Goal: Entertainment & Leisure: Browse casually

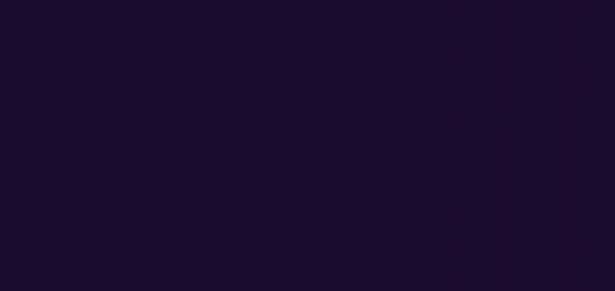
click at [231, 151] on h1 "Saint-Roch" at bounding box center [307, 159] width 574 height 37
click at [390, 103] on section "Oeuvre littéraire hypermédiatique C o n s t e l l a t i o n s" at bounding box center [307, 136] width 526 height 67
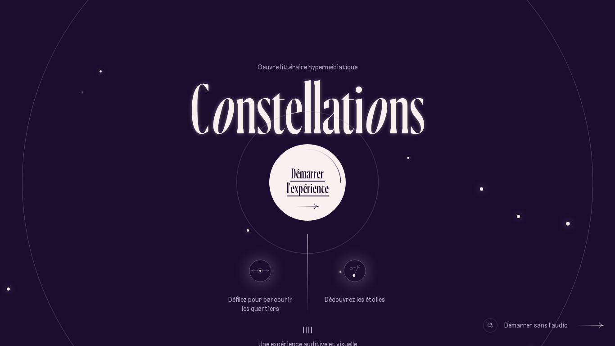
click at [522, 291] on div "Démarrer sans l’audio" at bounding box center [535, 325] width 63 height 14
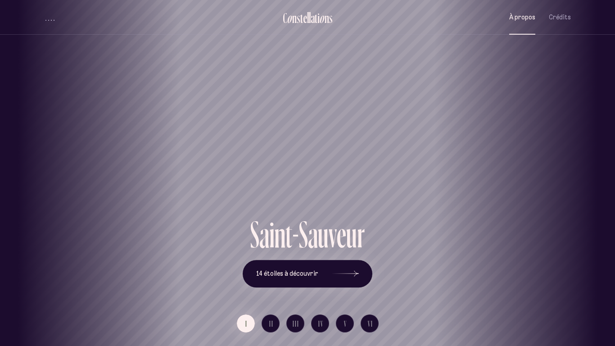
click at [522, 20] on span "À propos" at bounding box center [522, 17] width 26 height 8
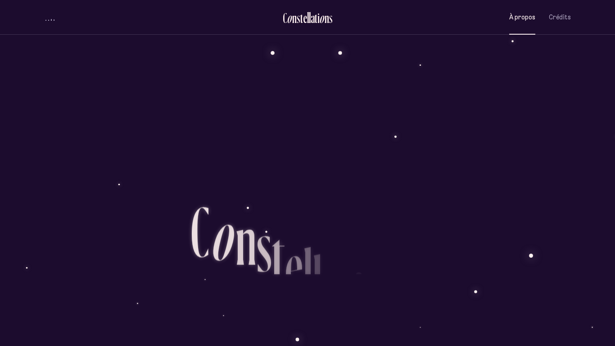
scroll to position [832, 0]
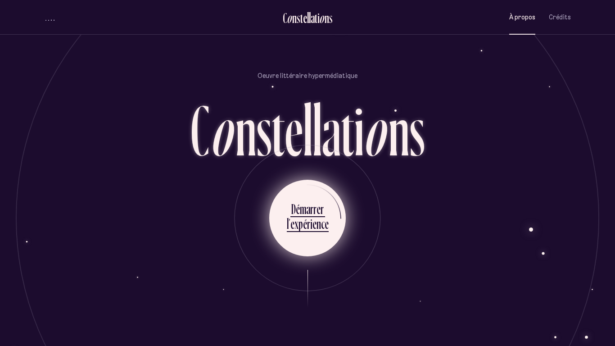
click at [315, 200] on div "r" at bounding box center [314, 209] width 3 height 18
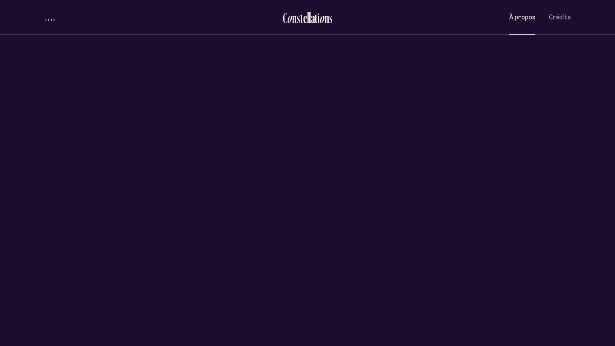
scroll to position [0, 0]
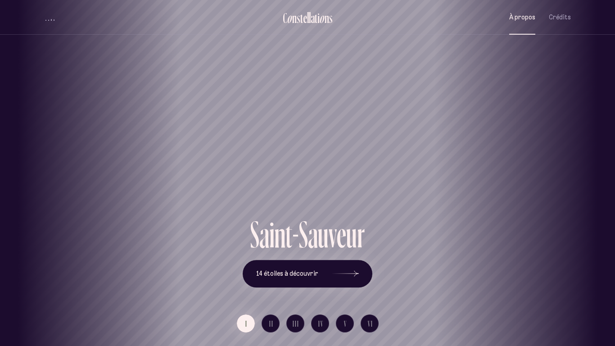
click at [522, 14] on span "À propos" at bounding box center [522, 17] width 26 height 8
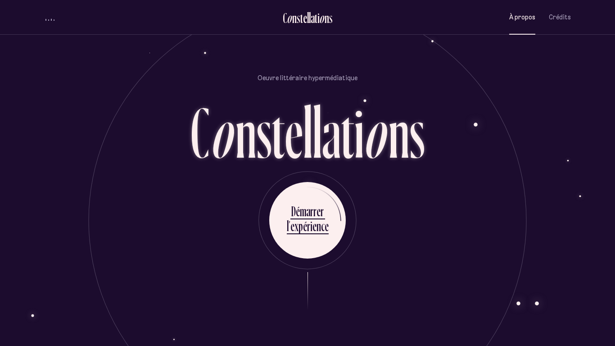
scroll to position [832, 0]
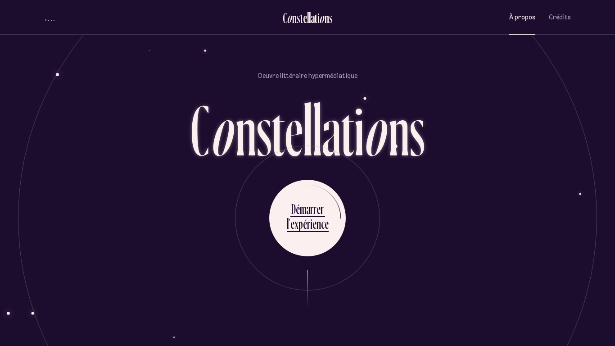
click at [577, 18] on div "C o n s t e l l a t i o n s À propos Crédits Menu Quartiers" at bounding box center [307, 17] width 540 height 35
click at [564, 18] on span "Crédits" at bounding box center [559, 17] width 22 height 8
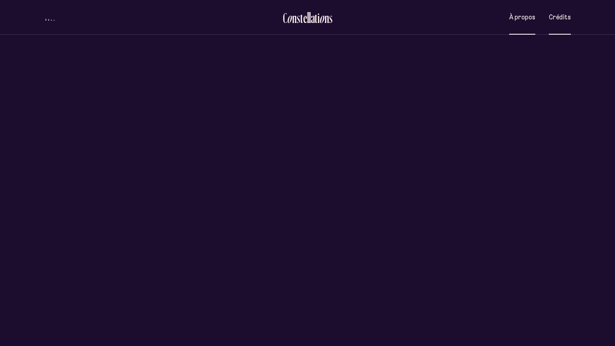
scroll to position [0, 0]
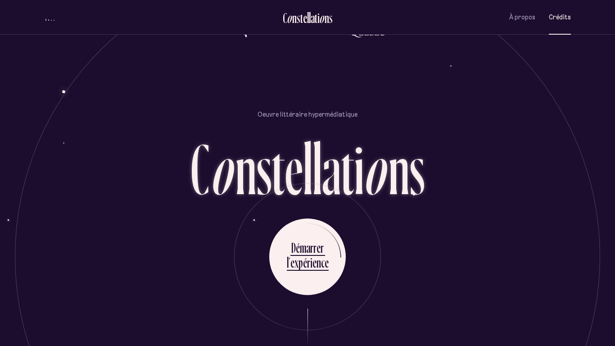
scroll to position [2216, 0]
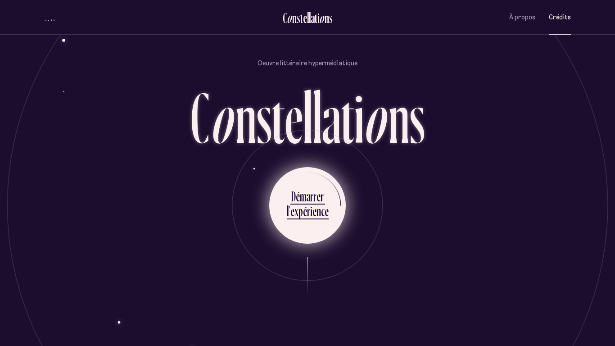
click at [325, 200] on div "D é m a r r e r" at bounding box center [308, 197] width 42 height 20
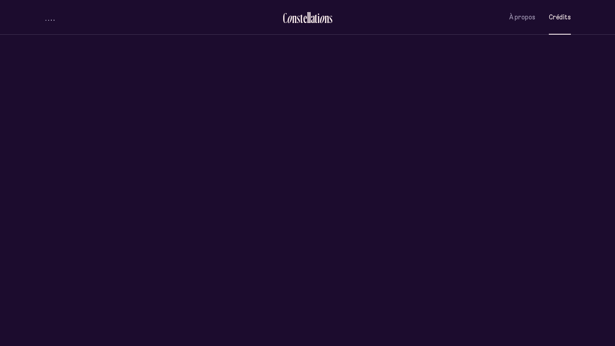
scroll to position [0, 0]
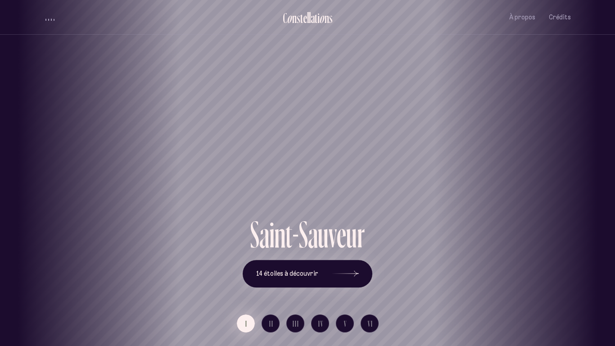
click at [249, 291] on button "I" at bounding box center [246, 323] width 18 height 18
click at [253, 291] on button "I" at bounding box center [246, 323] width 18 height 18
click at [282, 276] on span "14 étoiles à découvrir" at bounding box center [287, 274] width 62 height 8
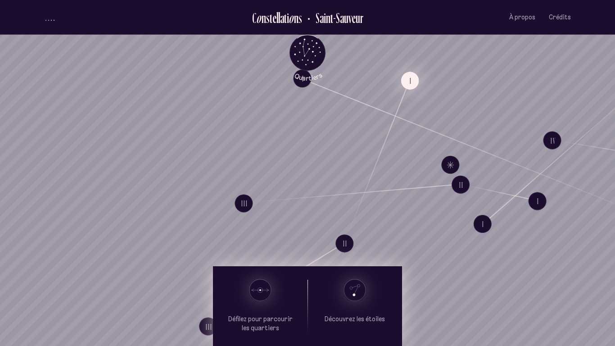
click at [416, 78] on button "I" at bounding box center [410, 81] width 18 height 18
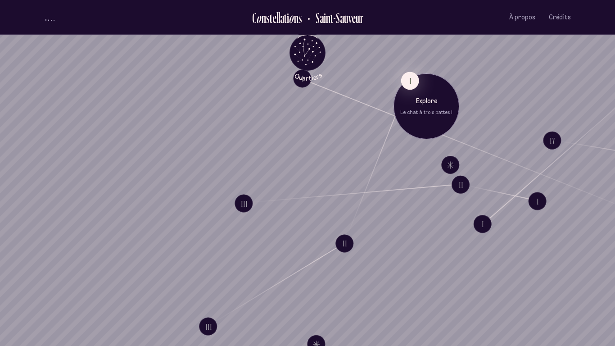
click at [418, 126] on div "Explore Le chat à trois pattes I" at bounding box center [426, 106] width 66 height 66
click at [424, 99] on p "Explore" at bounding box center [425, 99] width 52 height 9
click at [404, 80] on button "I" at bounding box center [410, 81] width 18 height 18
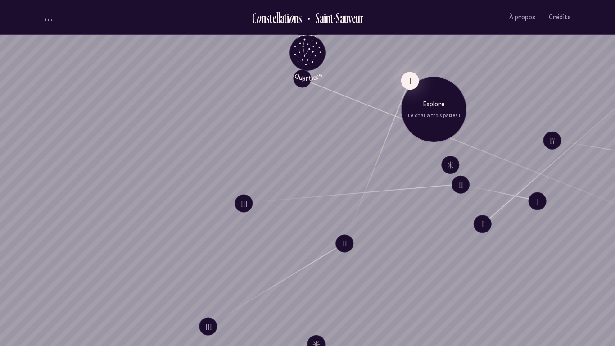
click at [424, 96] on div "Explore Le chat à trois pattes I" at bounding box center [434, 109] width 66 height 66
click at [411, 81] on button "I" at bounding box center [410, 81] width 18 height 18
click at [430, 98] on p "Explore" at bounding box center [428, 98] width 52 height 9
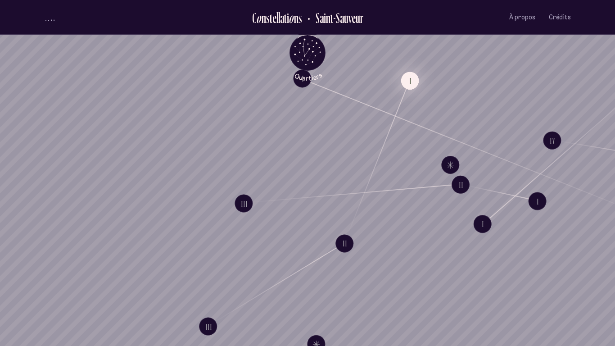
click at [406, 81] on button "I" at bounding box center [410, 81] width 18 height 18
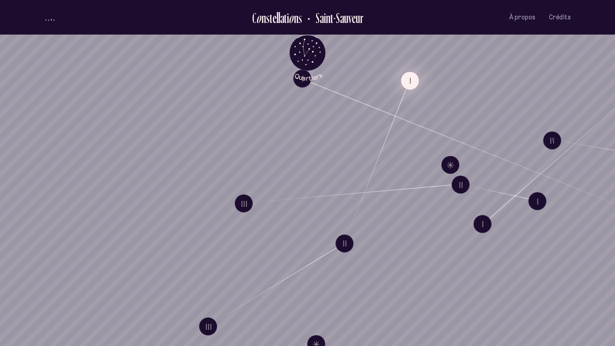
click at [417, 81] on button "I" at bounding box center [410, 81] width 18 height 18
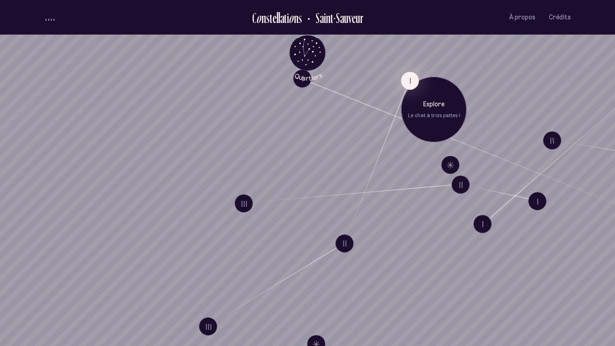
click at [435, 112] on p "Le chat à trois pattes I" at bounding box center [434, 115] width 52 height 7
click at [431, 103] on p "Explore" at bounding box center [434, 104] width 52 height 9
click at [408, 80] on button "I" at bounding box center [410, 81] width 18 height 18
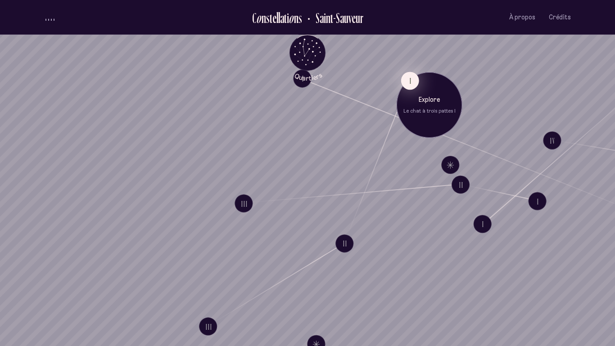
click at [408, 80] on button "I" at bounding box center [410, 81] width 18 height 18
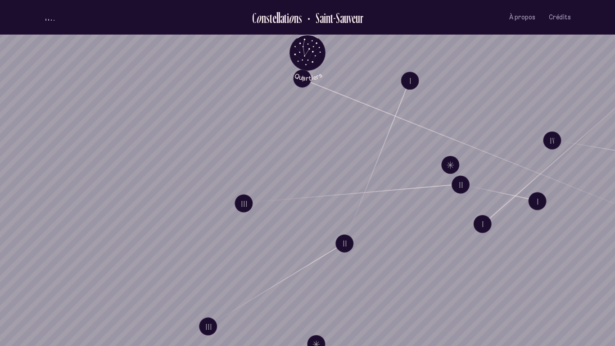
click at [423, 143] on div "Explore Le chat à trois pattes I" at bounding box center [429, 114] width 66 height 66
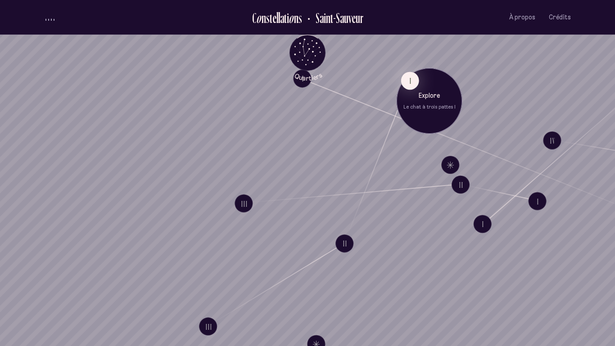
click at [421, 90] on div "Explore Le chat à trois pattes I" at bounding box center [429, 101] width 66 height 66
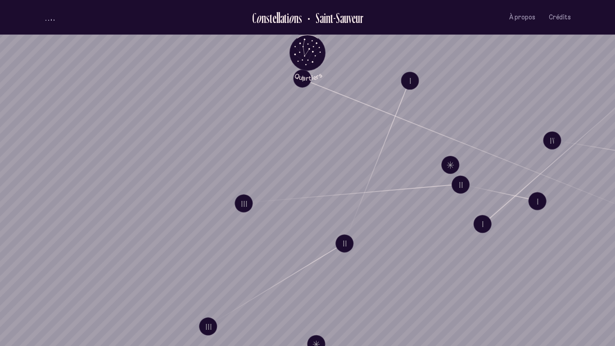
click at [421, 90] on div "Explore Le chat à trois pattes I" at bounding box center [429, 101] width 66 height 66
click at [415, 80] on button "I" at bounding box center [410, 81] width 18 height 18
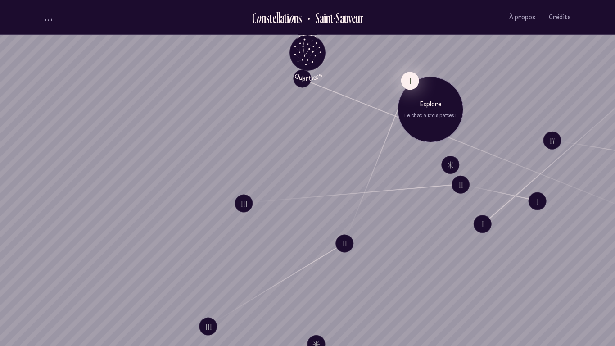
click at [402, 78] on button "I" at bounding box center [410, 81] width 18 height 18
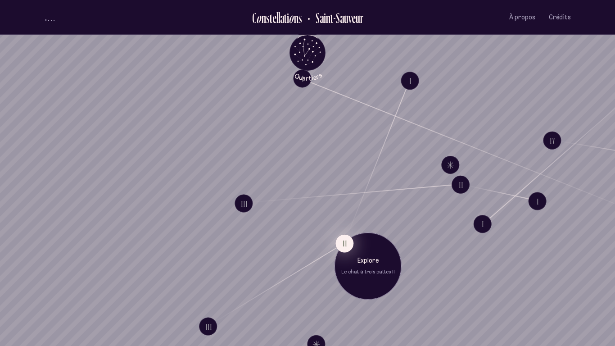
click at [340, 246] on button "II" at bounding box center [344, 243] width 18 height 18
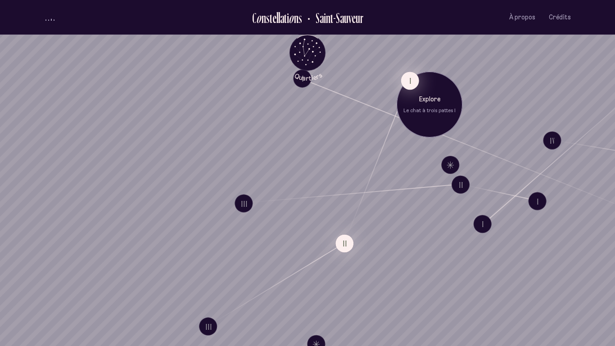
click at [409, 81] on button "I" at bounding box center [410, 81] width 18 height 18
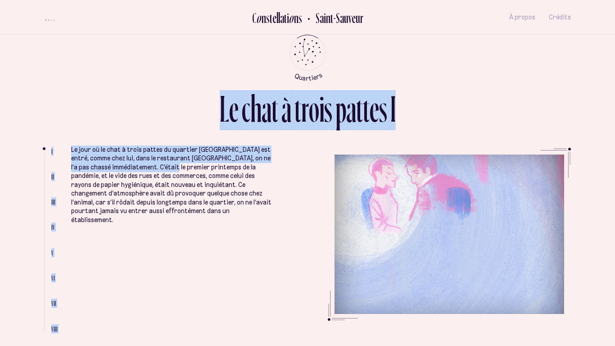
drag, startPoint x: 67, startPoint y: 147, endPoint x: 177, endPoint y: 171, distance: 112.2
click at [177, 171] on ul "I II III IV V VI VII VIII Le jour où le chat à trois pattes du quartier Saint-S…" at bounding box center [307, 240] width 526 height 184
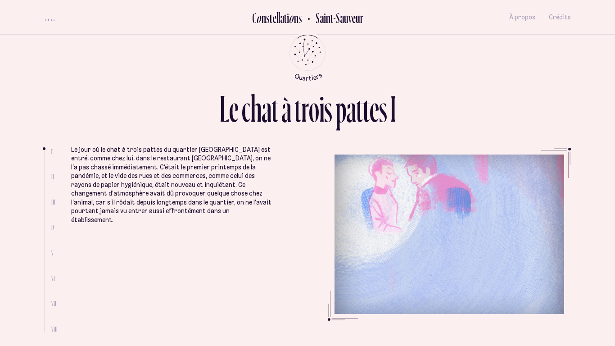
click at [69, 146] on div "L e c h a t à t r o i s p a t t e s I" at bounding box center [307, 119] width 526 height 58
click at [51, 175] on span "II" at bounding box center [52, 177] width 3 height 8
drag, startPoint x: 44, startPoint y: 149, endPoint x: 55, endPoint y: 218, distance: 69.7
click at [55, 218] on li "I II III IV V VI VII VIII" at bounding box center [57, 240] width 27 height 184
click at [51, 176] on span "II" at bounding box center [52, 177] width 3 height 8
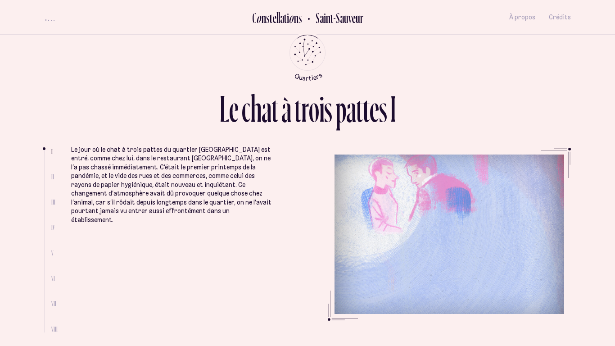
click at [51, 176] on span "II" at bounding box center [52, 177] width 3 height 8
drag, startPoint x: 44, startPoint y: 149, endPoint x: 45, endPoint y: 188, distance: 38.7
click at [45, 188] on ul at bounding box center [47, 241] width 7 height 182
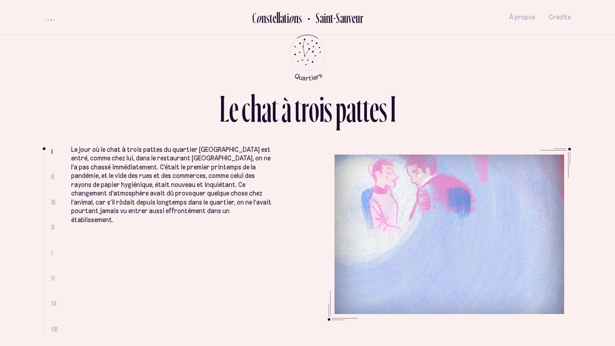
click at [45, 188] on ul at bounding box center [47, 241] width 7 height 182
click at [170, 139] on div "L e c h a t à t r o i s p a t t e s I" at bounding box center [307, 119] width 526 height 58
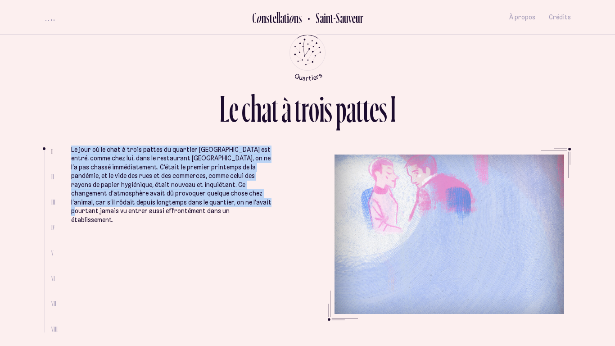
drag, startPoint x: 70, startPoint y: 150, endPoint x: 249, endPoint y: 203, distance: 186.9
click at [249, 203] on p "Le jour où le chat à trois pattes du quartier [GEOGRAPHIC_DATA] est entré, comm…" at bounding box center [171, 184] width 200 height 79
click at [82, 148] on p "Le jour où le chat à trois pattes du quartier [GEOGRAPHIC_DATA] est entré, comm…" at bounding box center [171, 184] width 200 height 79
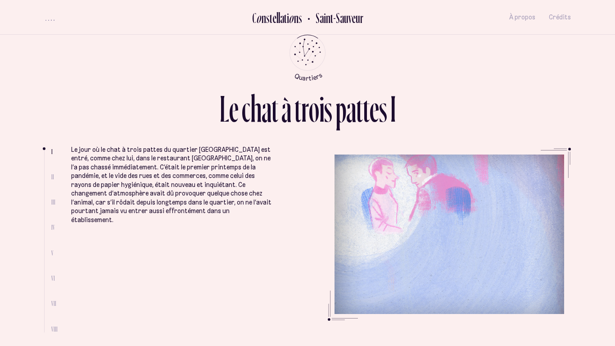
click at [82, 148] on p "Le jour où le chat à trois pattes du quartier [GEOGRAPHIC_DATA] est entré, comm…" at bounding box center [171, 184] width 200 height 79
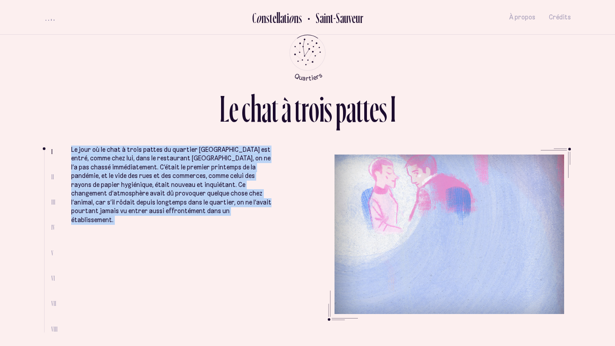
click at [82, 148] on p "Le jour où le chat à trois pattes du quartier [GEOGRAPHIC_DATA] est entré, comm…" at bounding box center [171, 184] width 200 height 79
click at [71, 148] on p "Le jour où le chat à trois pattes du quartier [GEOGRAPHIC_DATA] est entré, comm…" at bounding box center [171, 184] width 200 height 79
drag, startPoint x: 71, startPoint y: 148, endPoint x: 310, endPoint y: 236, distance: 254.8
click at [310, 236] on ul "Le jour où le chat à trois pattes du quartier Saint-Sauveur est entré, comme ch…" at bounding box center [320, 240] width 499 height 184
click at [274, 104] on div "t" at bounding box center [274, 108] width 7 height 37
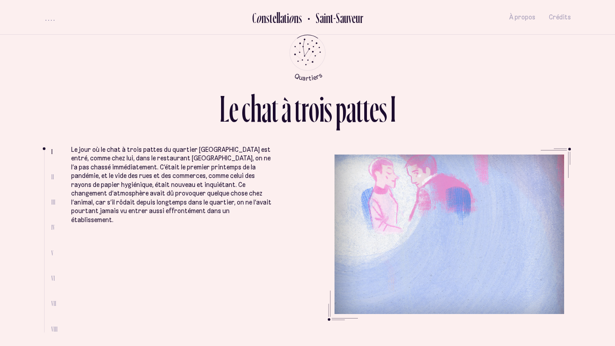
click at [274, 104] on div "t" at bounding box center [274, 108] width 7 height 37
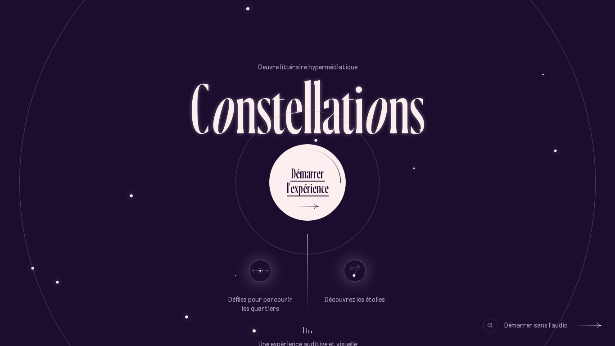
click at [265, 265] on use at bounding box center [260, 271] width 22 height 22
click at [261, 274] on use at bounding box center [260, 271] width 22 height 22
click at [255, 137] on div "n" at bounding box center [245, 108] width 21 height 72
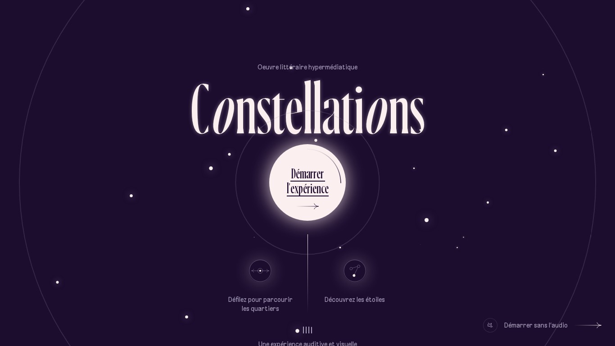
click at [316, 187] on div "n" at bounding box center [318, 188] width 4 height 18
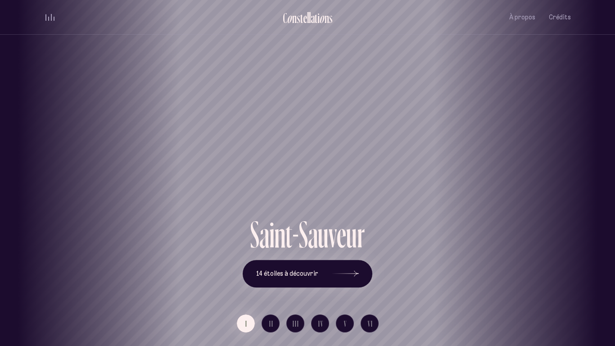
click at [47, 21] on button "volume audio" at bounding box center [50, 17] width 12 height 9
click at [46, 14] on div "volume audio" at bounding box center [49, 17] width 9 height 7
click at [46, 13] on button "volume audio" at bounding box center [50, 17] width 12 height 9
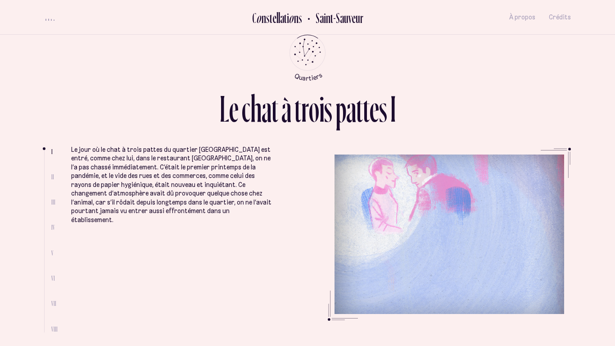
click at [246, 93] on div "c" at bounding box center [246, 108] width 9 height 37
